Goal: Task Accomplishment & Management: Use online tool/utility

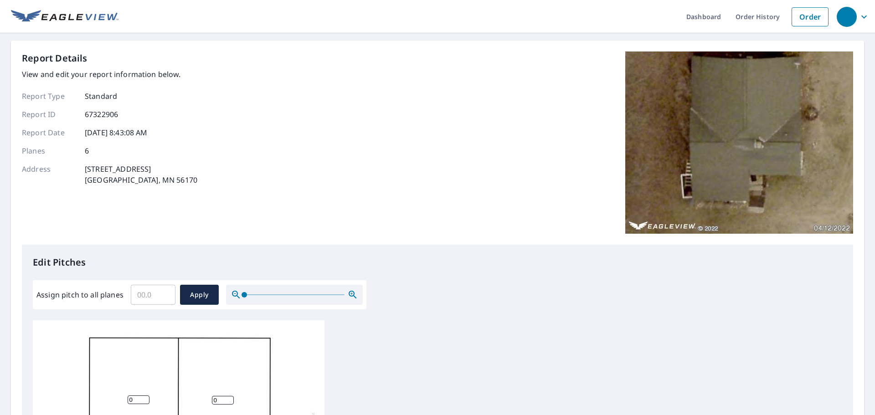
click at [155, 295] on input "Assign pitch to all planes" at bounding box center [153, 295] width 45 height 26
click at [164, 293] on input "0.1" at bounding box center [153, 295] width 45 height 26
click at [164, 293] on input "0.2" at bounding box center [153, 295] width 45 height 26
click at [164, 293] on input "0.3" at bounding box center [153, 295] width 45 height 26
click at [164, 293] on input "0.4" at bounding box center [153, 295] width 45 height 26
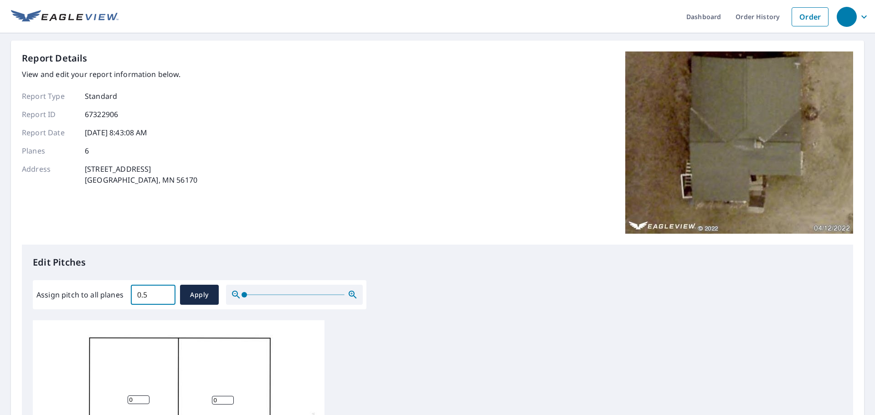
click at [164, 293] on input "0.5" at bounding box center [153, 295] width 45 height 26
click at [164, 293] on input "0.6" at bounding box center [153, 295] width 45 height 26
click at [164, 293] on input "0.7" at bounding box center [153, 295] width 45 height 26
click at [164, 293] on input "0.8" at bounding box center [153, 295] width 45 height 26
click at [164, 293] on input "0.9" at bounding box center [153, 295] width 45 height 26
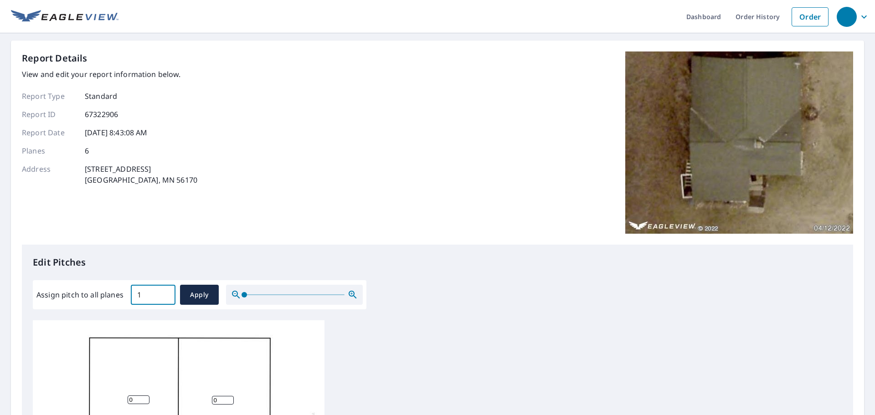
click at [164, 293] on input "1" at bounding box center [153, 295] width 45 height 26
click at [164, 293] on input "1.1" at bounding box center [153, 295] width 45 height 26
click at [164, 293] on input "1.2" at bounding box center [153, 295] width 45 height 26
click at [164, 293] on input "1.3" at bounding box center [153, 295] width 45 height 26
click at [164, 293] on input "1.4" at bounding box center [153, 295] width 45 height 26
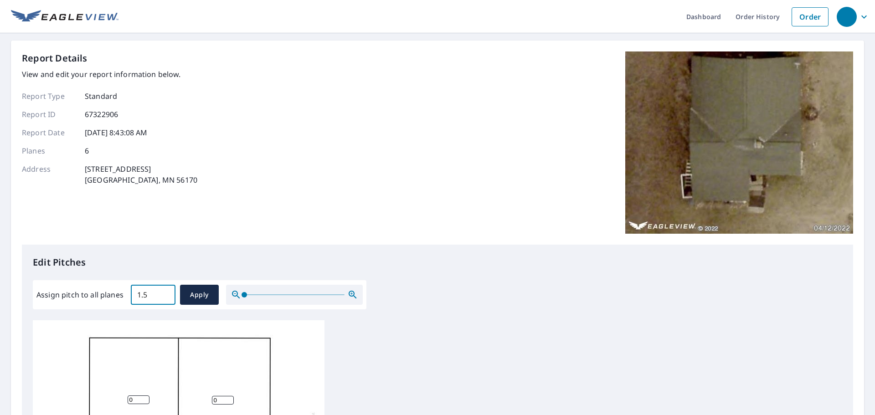
click at [164, 293] on input "1.5" at bounding box center [153, 295] width 45 height 26
click at [164, 293] on input "2.8" at bounding box center [153, 295] width 45 height 26
click at [164, 293] on input "3.1" at bounding box center [153, 295] width 45 height 26
drag, startPoint x: 150, startPoint y: 297, endPoint x: 115, endPoint y: 300, distance: 34.7
click at [117, 300] on div "Assign pitch to all planes 3.1 ​ Apply" at bounding box center [199, 295] width 326 height 20
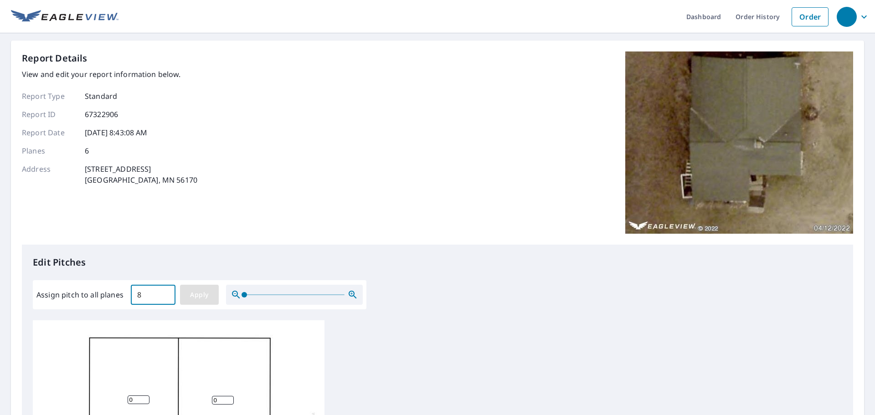
type input "8"
click at [200, 295] on span "Apply" at bounding box center [199, 295] width 24 height 11
type input "8"
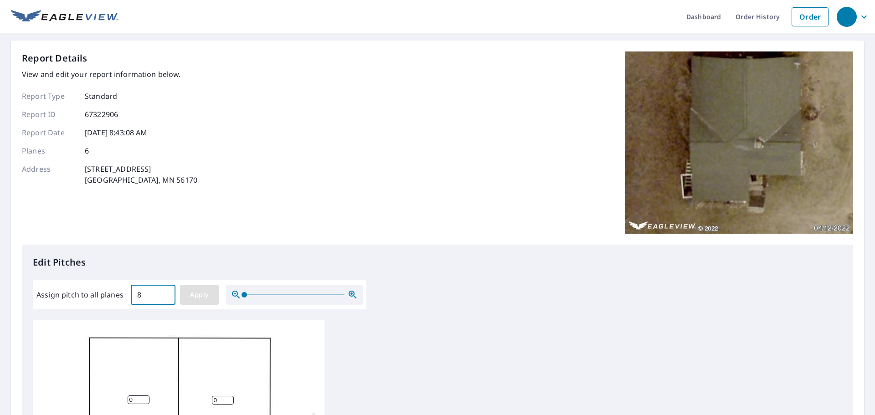
type input "8"
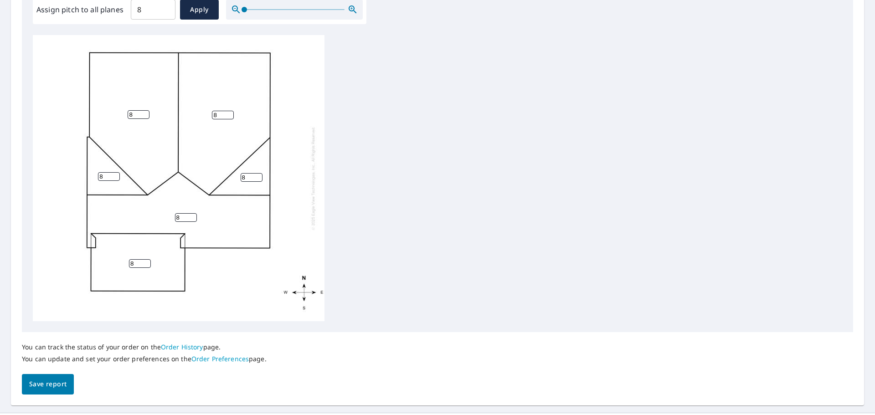
scroll to position [306, 0]
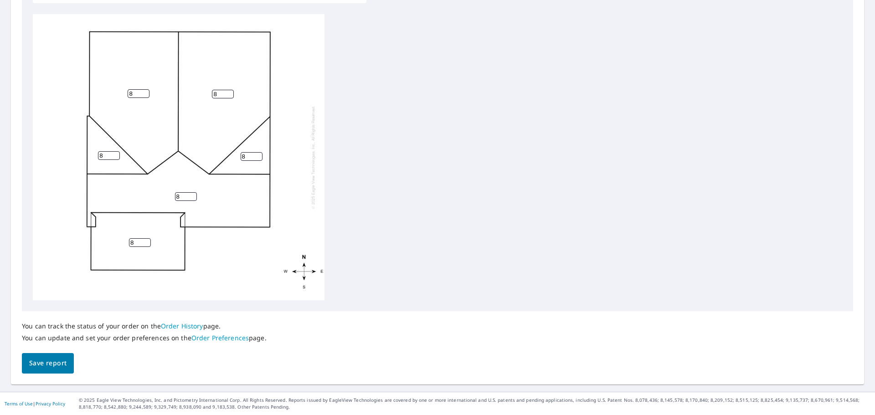
click at [48, 366] on span "Save report" at bounding box center [47, 363] width 37 height 11
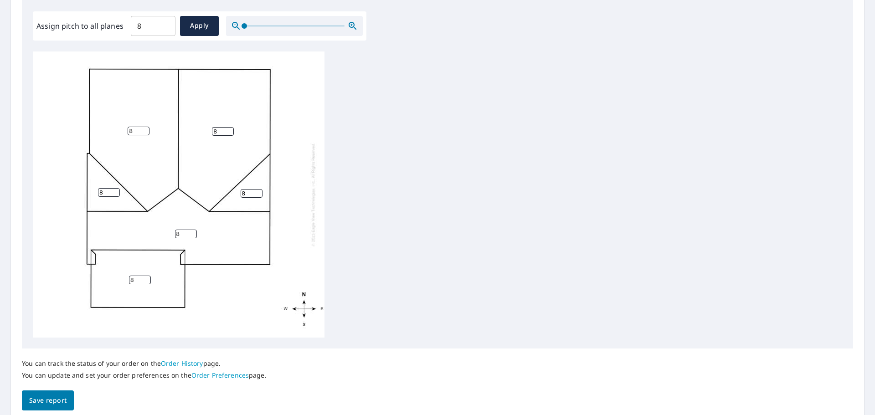
scroll to position [319, 0]
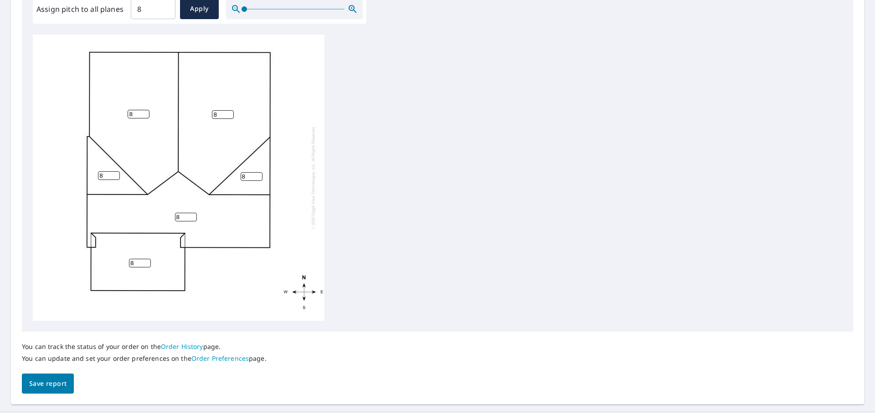
drag, startPoint x: 135, startPoint y: 264, endPoint x: 119, endPoint y: 266, distance: 16.6
click at [119, 266] on div "8 8 8 8 8 8" at bounding box center [179, 178] width 292 height 286
type input "4"
type input "6"
click at [47, 383] on span "Save report" at bounding box center [47, 383] width 37 height 11
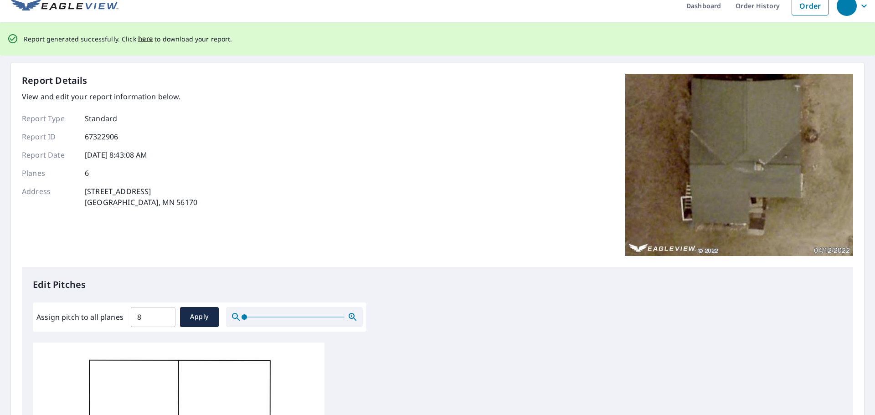
scroll to position [0, 0]
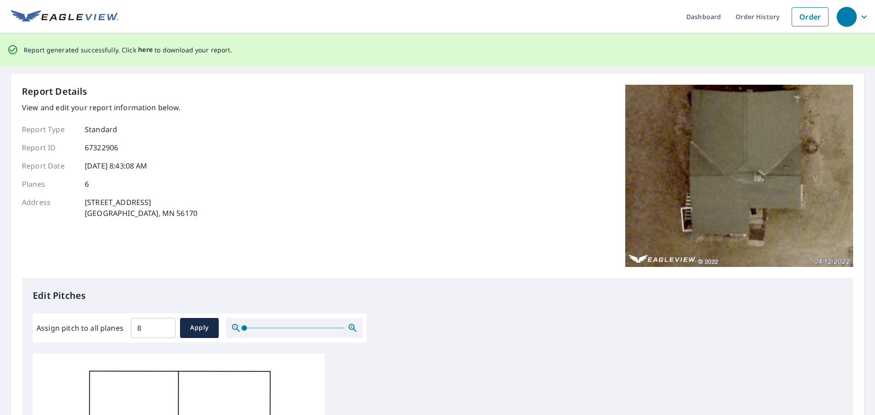
click at [142, 51] on span "here" at bounding box center [145, 49] width 15 height 11
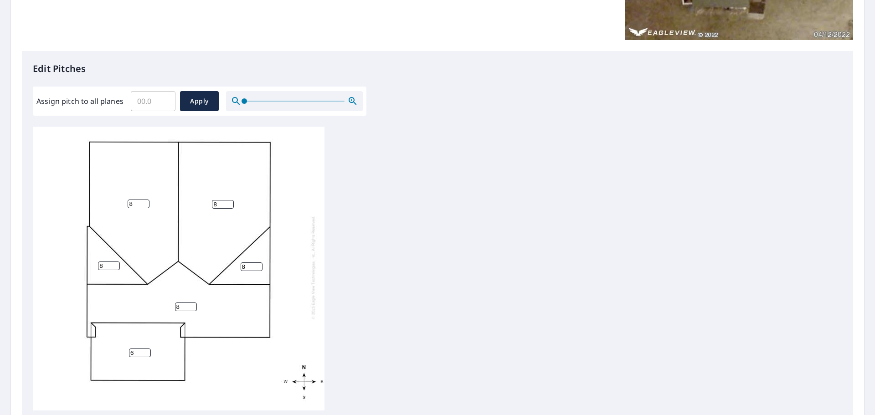
scroll to position [306, 0]
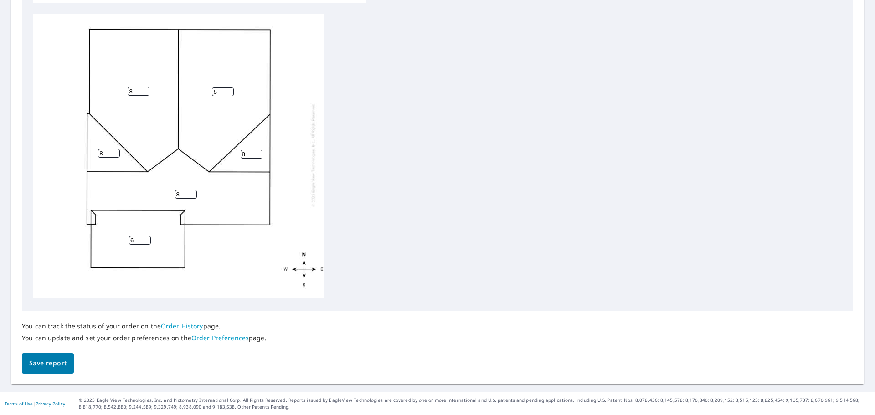
click at [46, 367] on span "Save report" at bounding box center [47, 363] width 37 height 11
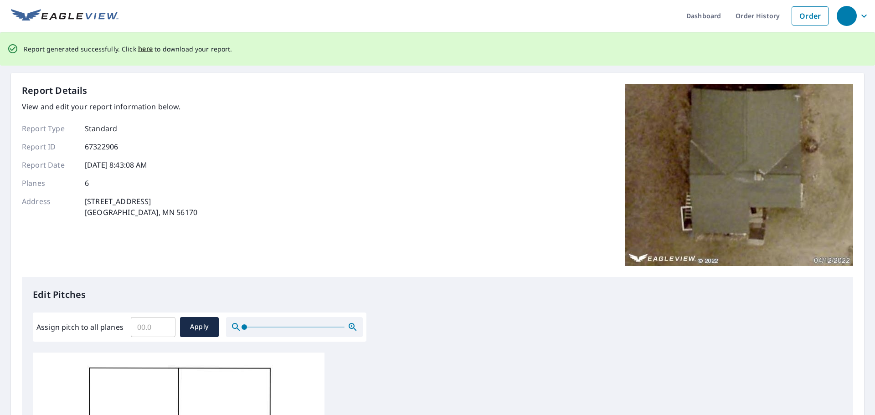
scroll to position [0, 0]
click at [141, 52] on span "here" at bounding box center [145, 49] width 15 height 11
